Goal: Information Seeking & Learning: Understand process/instructions

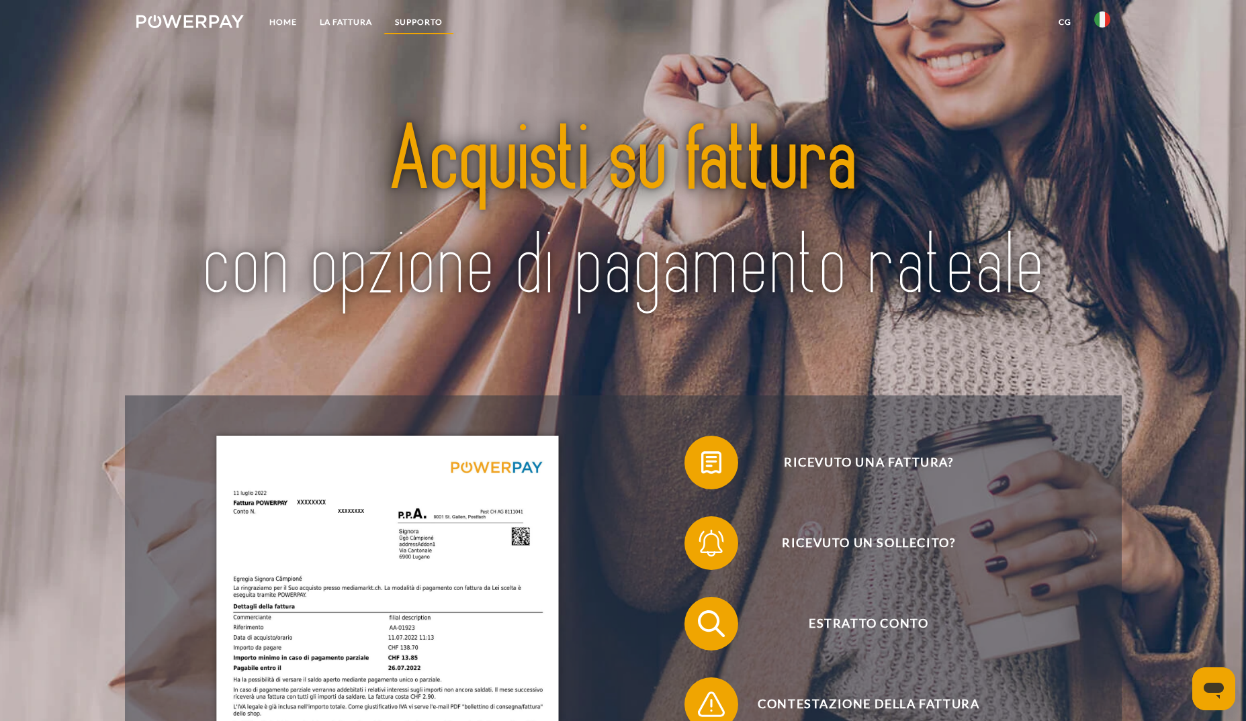
click at [408, 22] on link "Supporto" at bounding box center [418, 22] width 71 height 24
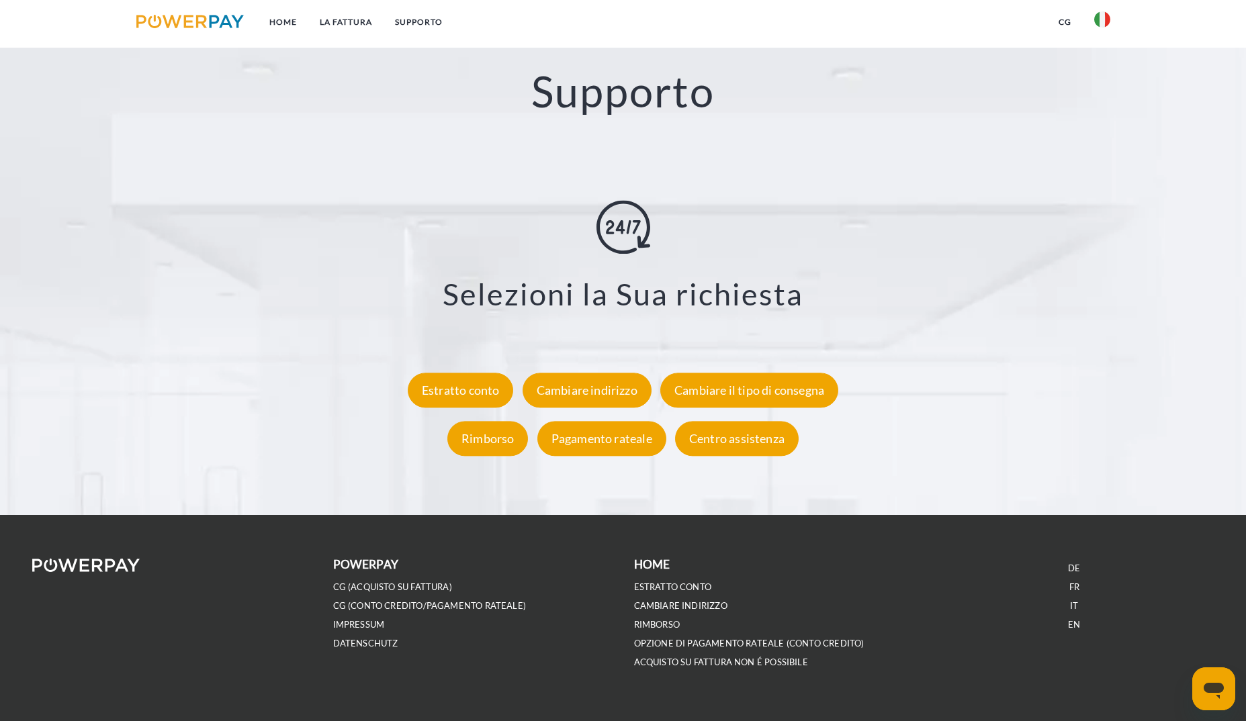
scroll to position [2544, 0]
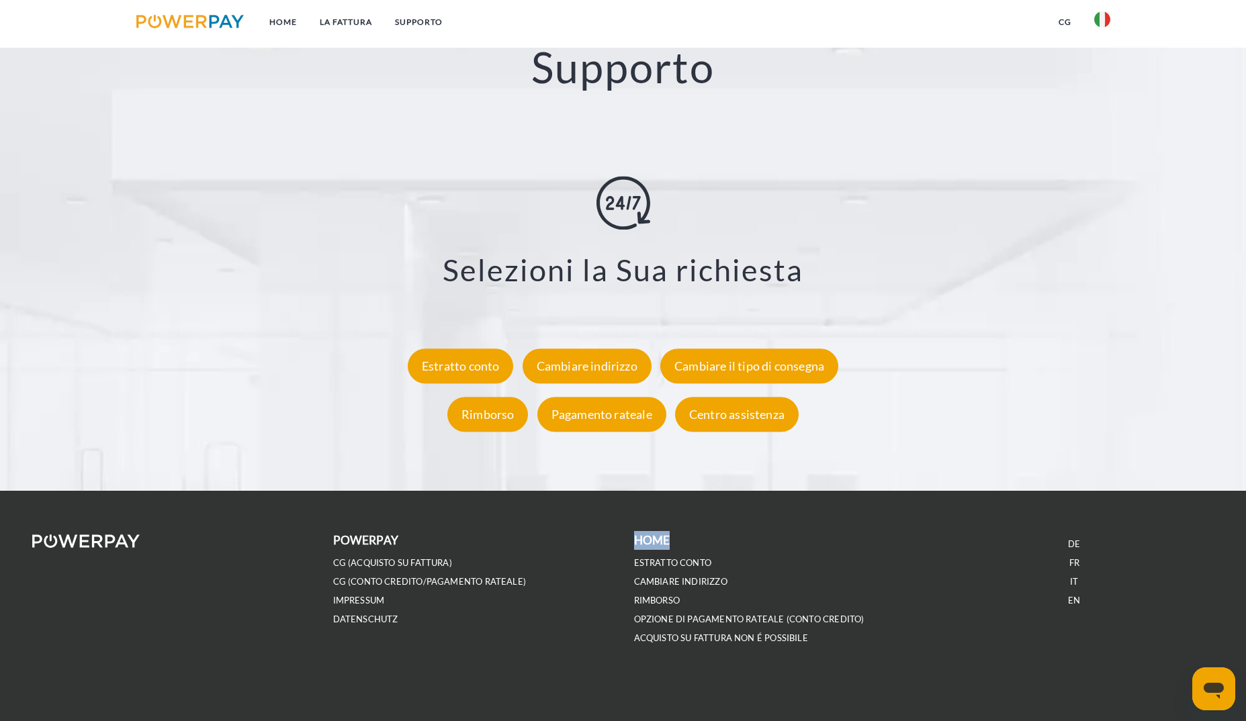
drag, startPoint x: 629, startPoint y: 540, endPoint x: 702, endPoint y: 538, distance: 73.2
click at [702, 538] on div "Home ESTRATTO CONTO CAMBIARE INDIRIZZO [GEOGRAPHIC_DATA] OPZIONE DI PAGAMENTO R…" at bounding box center [773, 589] width 301 height 116
drag, startPoint x: 702, startPoint y: 538, endPoint x: 788, endPoint y: 576, distance: 93.8
click at [788, 576] on li "CAMBIARE INDIRIZZO" at bounding box center [773, 581] width 279 height 19
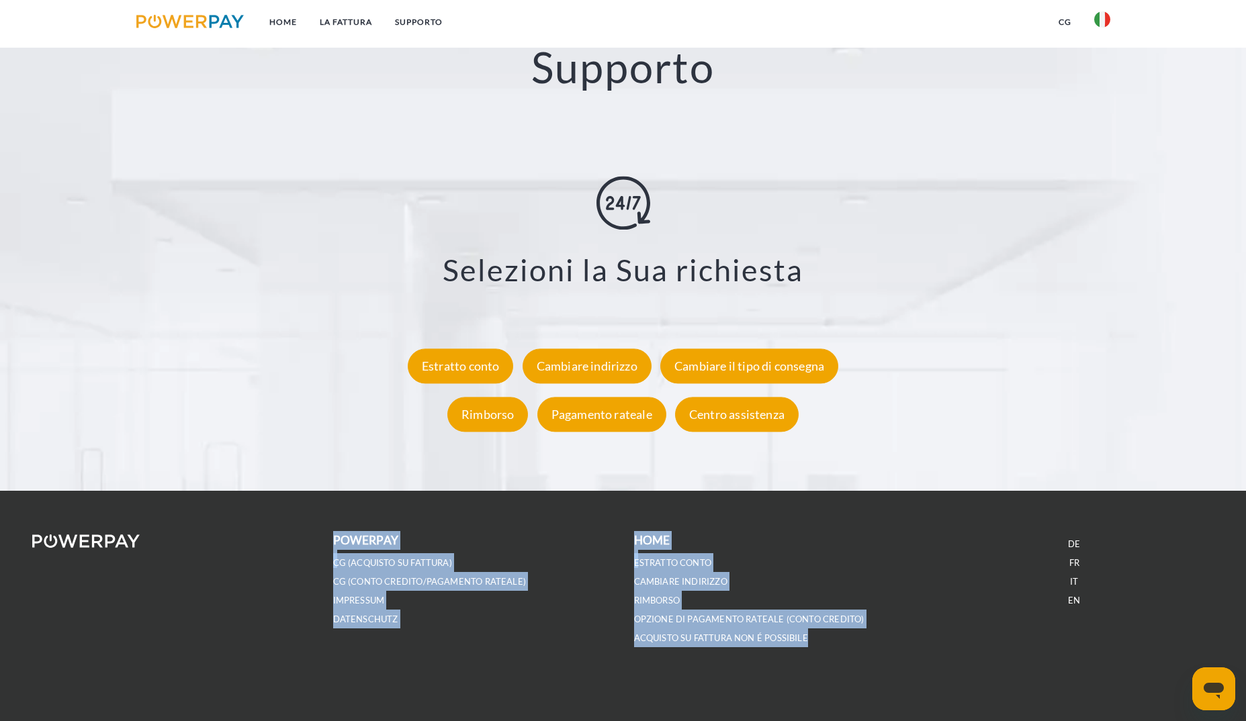
drag, startPoint x: 827, startPoint y: 639, endPoint x: 322, endPoint y: 539, distance: 514.7
click at [322, 539] on div "POWERPAY CG (Acquisto su fattura) CG (Conto Credito/Pagamento rateale) IMPRESSU…" at bounding box center [622, 606] width 1203 height 150
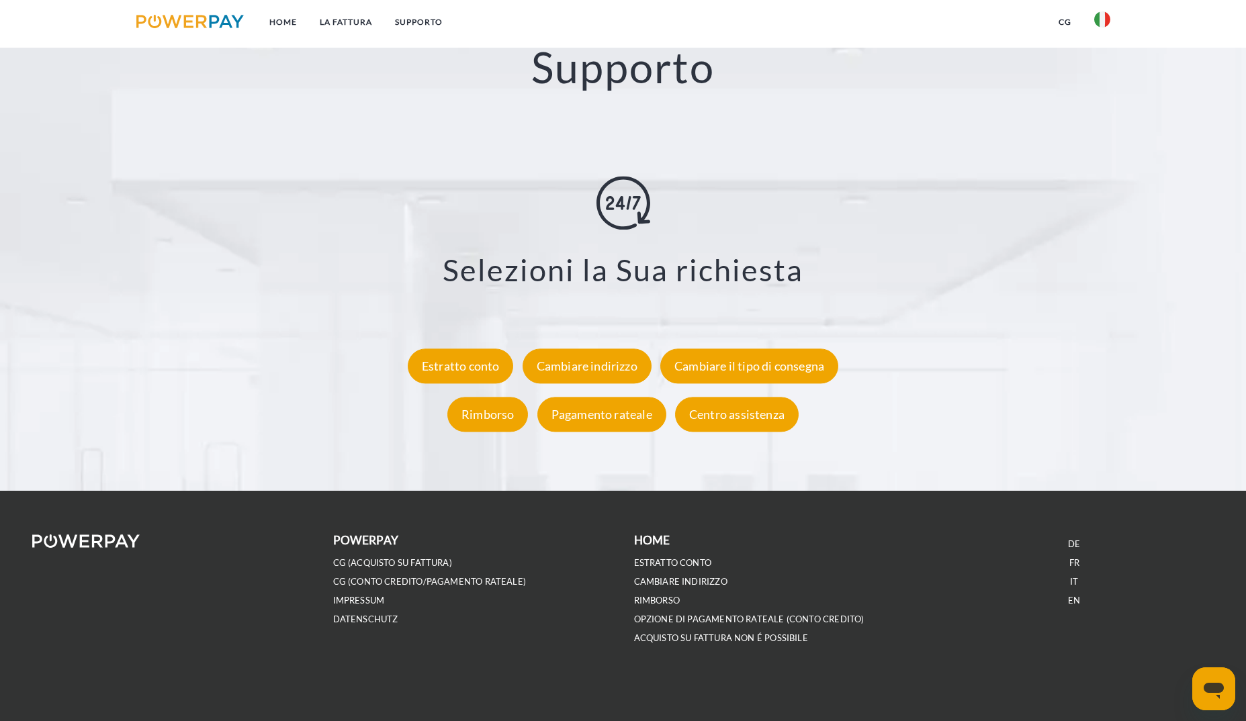
drag, startPoint x: 322, startPoint y: 539, endPoint x: 307, endPoint y: 543, distance: 15.8
click at [307, 543] on div at bounding box center [171, 606] width 301 height 150
click at [757, 424] on div "Centro assistenza" at bounding box center [737, 414] width 124 height 35
